Goal: Navigation & Orientation: Find specific page/section

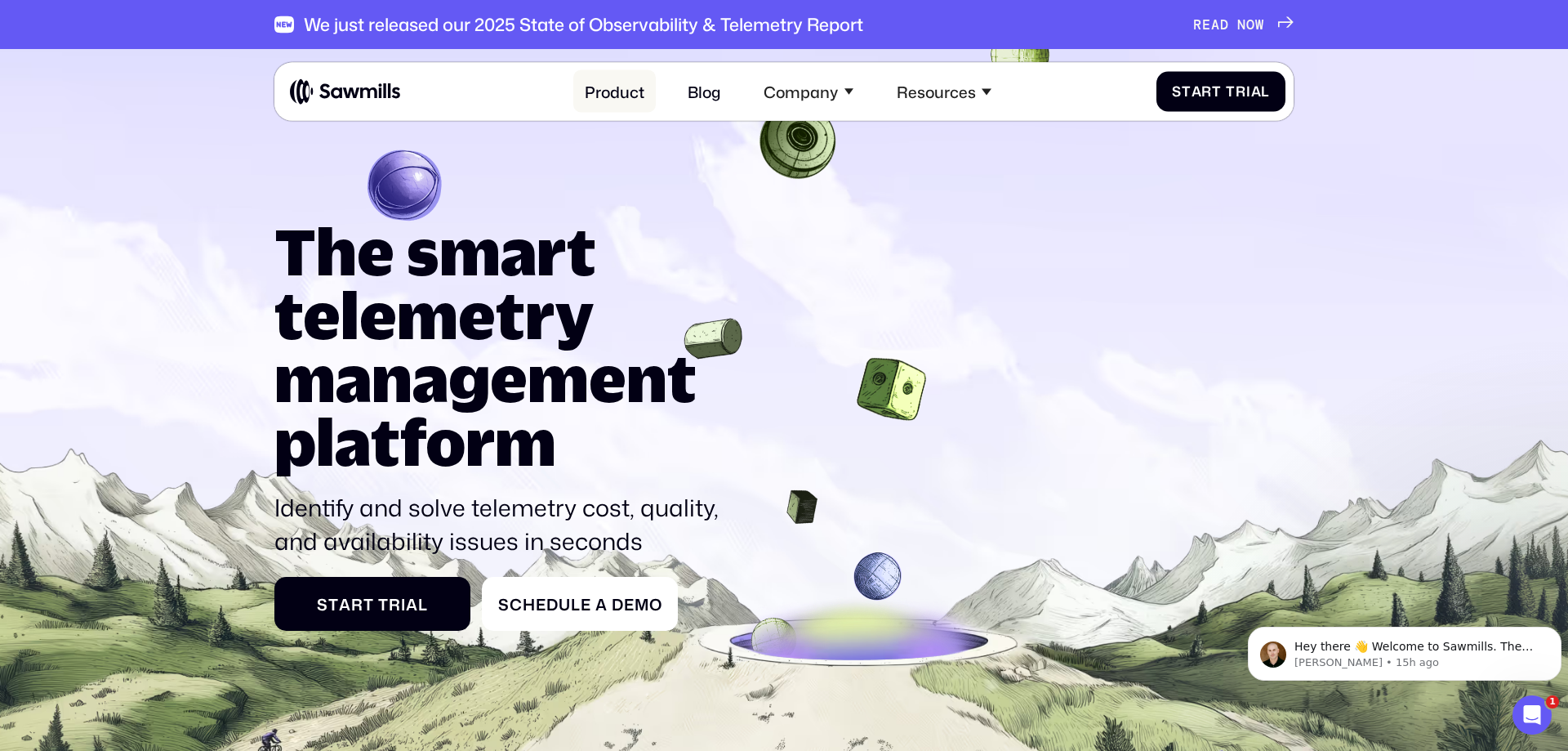
click at [620, 87] on link "Product" at bounding box center [615, 91] width 84 height 43
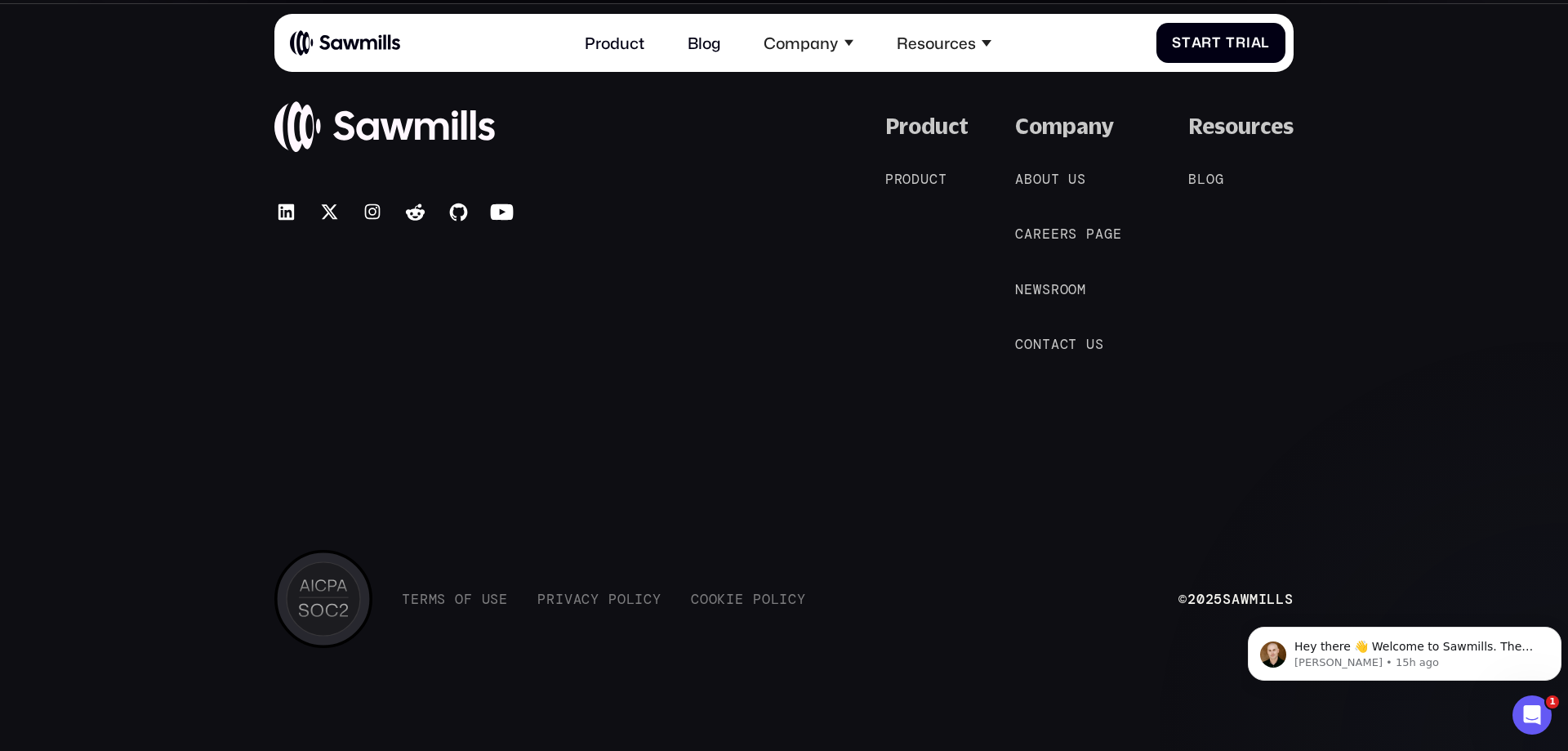
scroll to position [8086, 0]
